Goal: Book appointment/travel/reservation

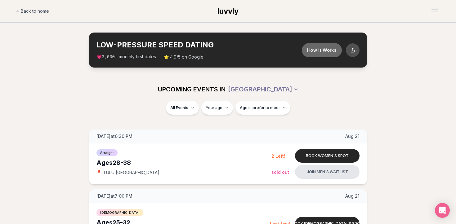
click at [326, 49] on button "How it Works" at bounding box center [322, 50] width 40 height 14
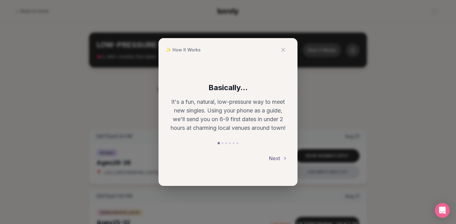
click at [274, 156] on button "Next" at bounding box center [278, 159] width 19 height 14
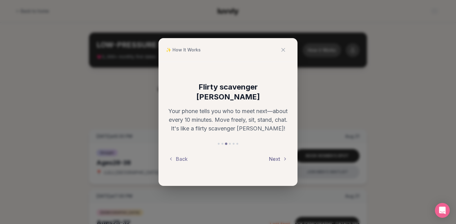
click at [274, 156] on button "Next" at bounding box center [278, 159] width 19 height 14
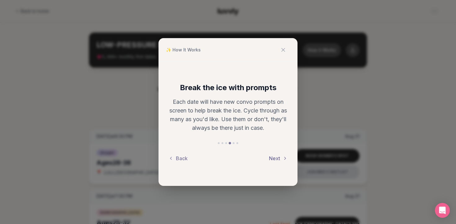
click at [274, 156] on button "Next" at bounding box center [278, 159] width 19 height 14
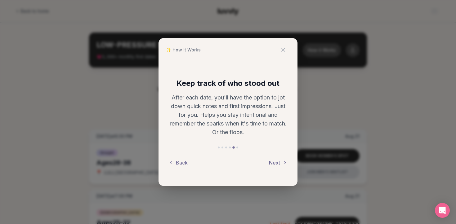
click at [274, 156] on button "Next" at bounding box center [278, 163] width 19 height 14
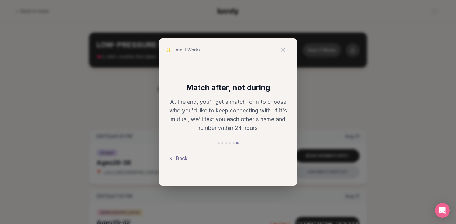
click at [173, 160] on icon at bounding box center [170, 158] width 5 height 5
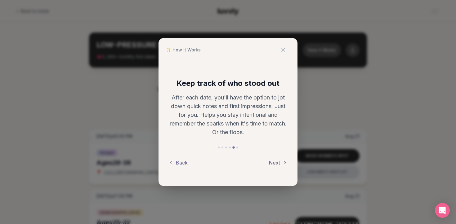
click at [273, 162] on button "Next" at bounding box center [278, 163] width 19 height 14
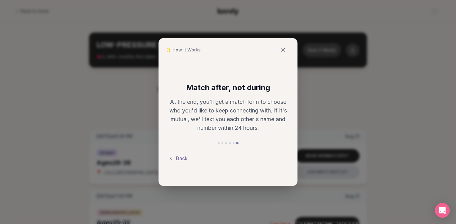
click at [283, 49] on icon at bounding box center [283, 50] width 6 height 6
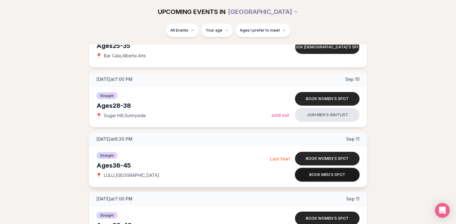
scroll to position [1374, 0]
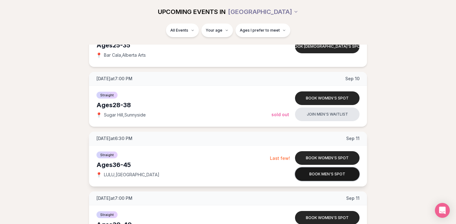
click at [323, 173] on button "Book men's spot" at bounding box center [327, 174] width 64 height 14
